Goal: Task Accomplishment & Management: Manage account settings

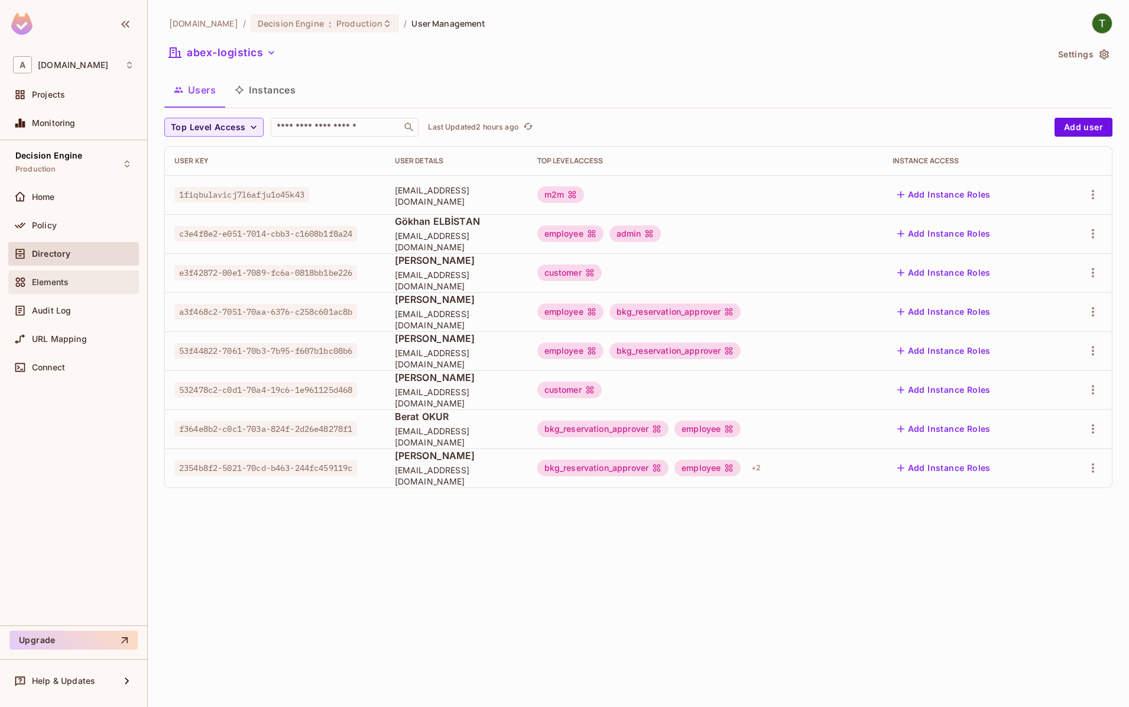
click at [59, 277] on span "Elements" at bounding box center [50, 281] width 37 height 9
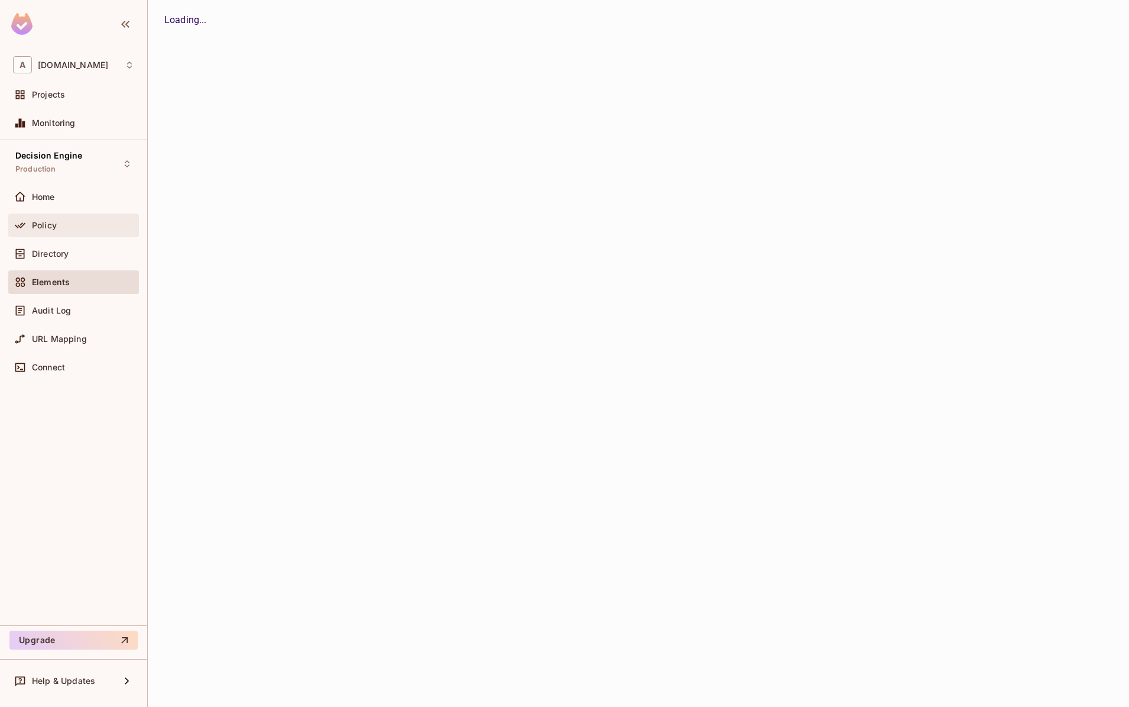
click at [51, 225] on span "Policy" at bounding box center [44, 225] width 25 height 9
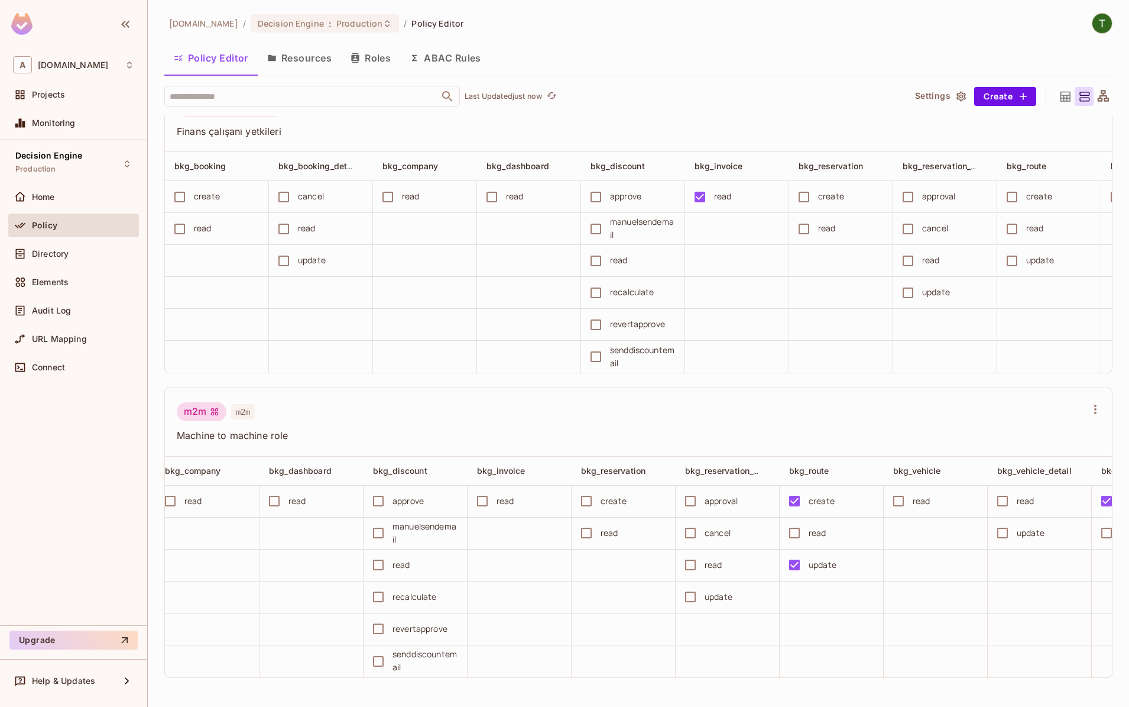
scroll to position [0, 222]
click at [1105, 692] on button "Save Changes" at bounding box center [1083, 688] width 73 height 19
click at [354, 20] on span "Production" at bounding box center [359, 22] width 46 height 11
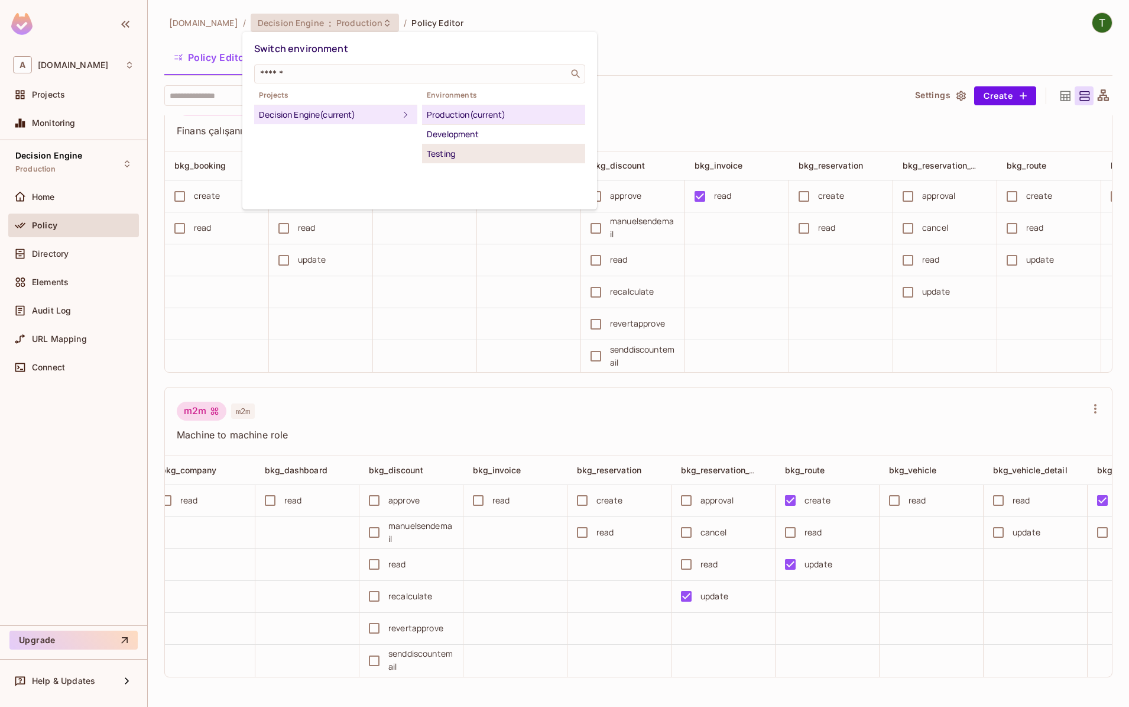
click at [473, 156] on div "Testing" at bounding box center [504, 154] width 154 height 14
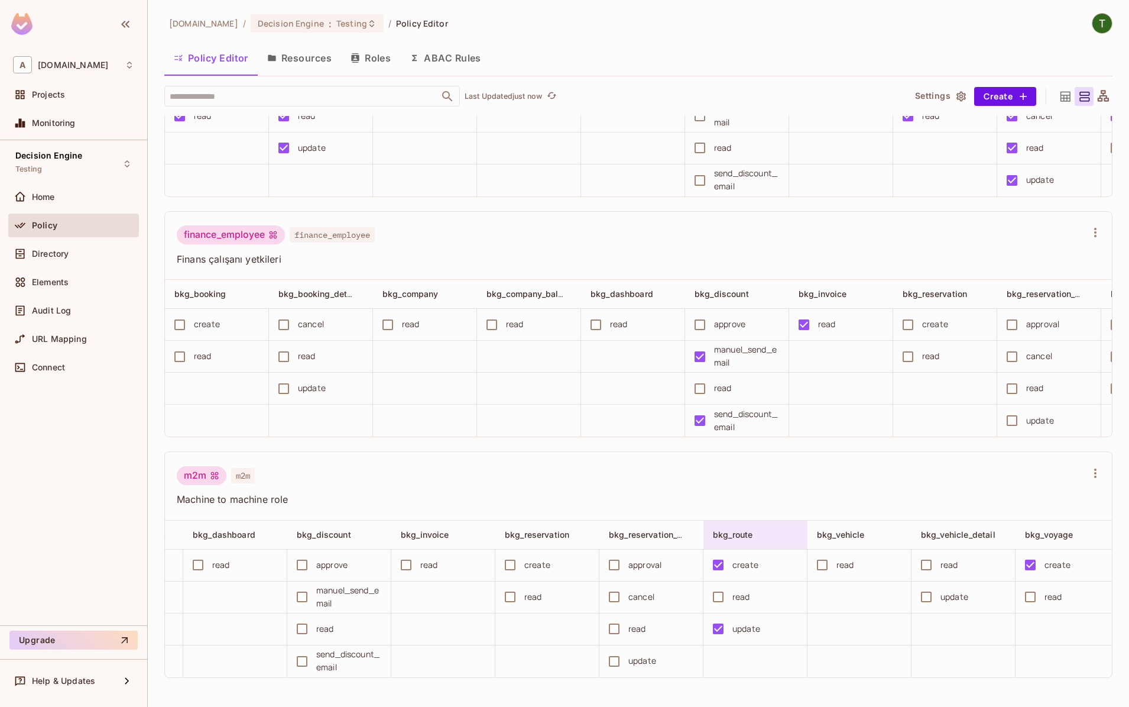
scroll to position [0, 399]
click at [1072, 689] on button "Save Changes" at bounding box center [1083, 688] width 73 height 19
